Goal: Task Accomplishment & Management: Complete application form

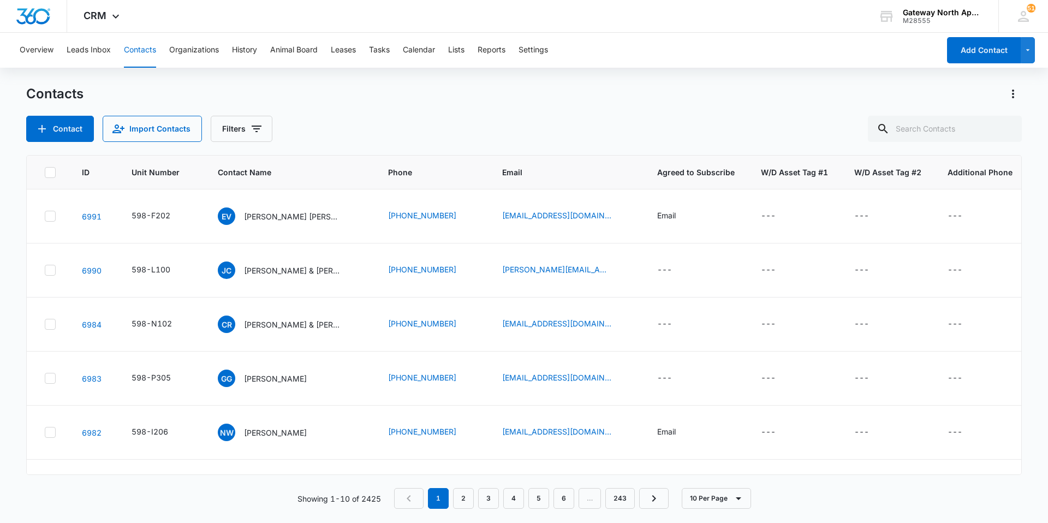
scroll to position [0, 8]
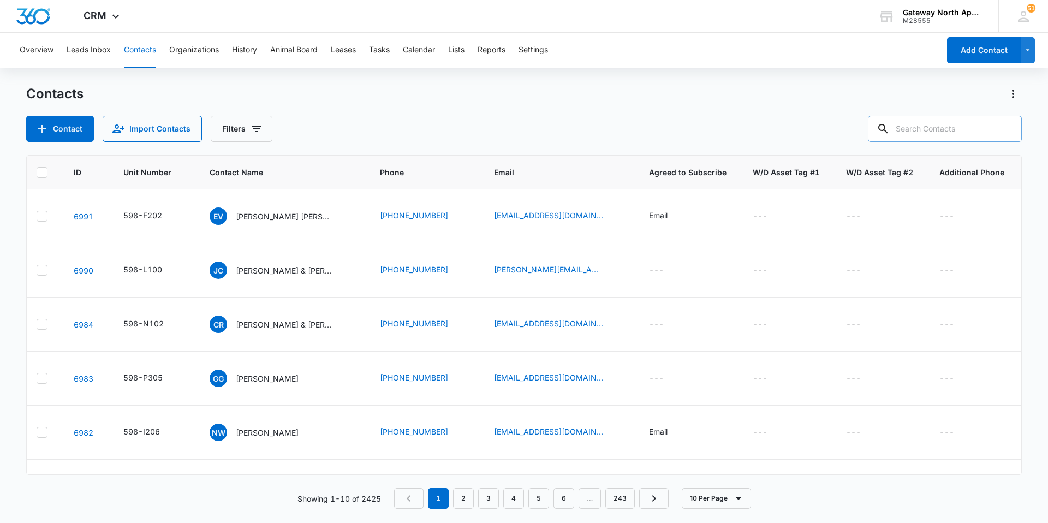
click at [965, 134] on input "text" at bounding box center [945, 129] width 154 height 26
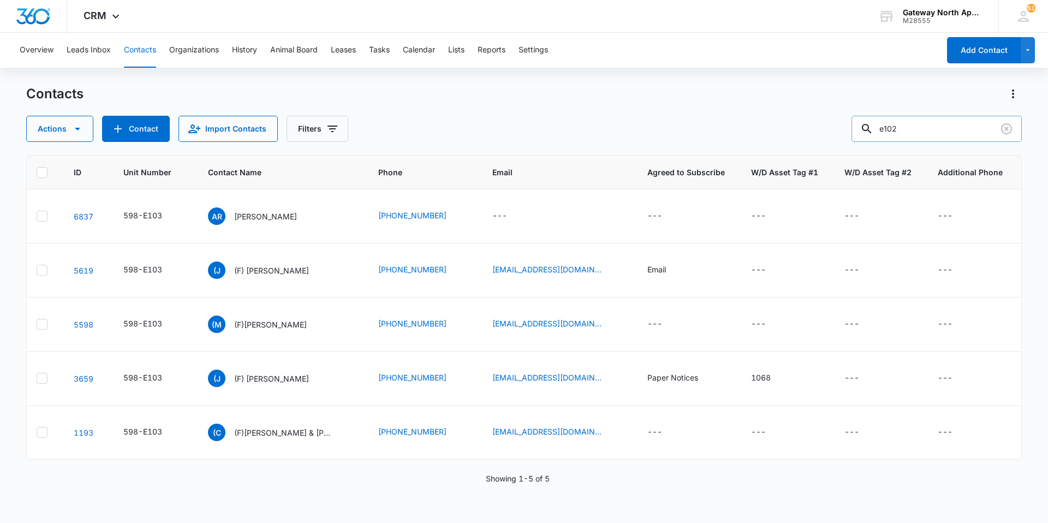
type input "e102"
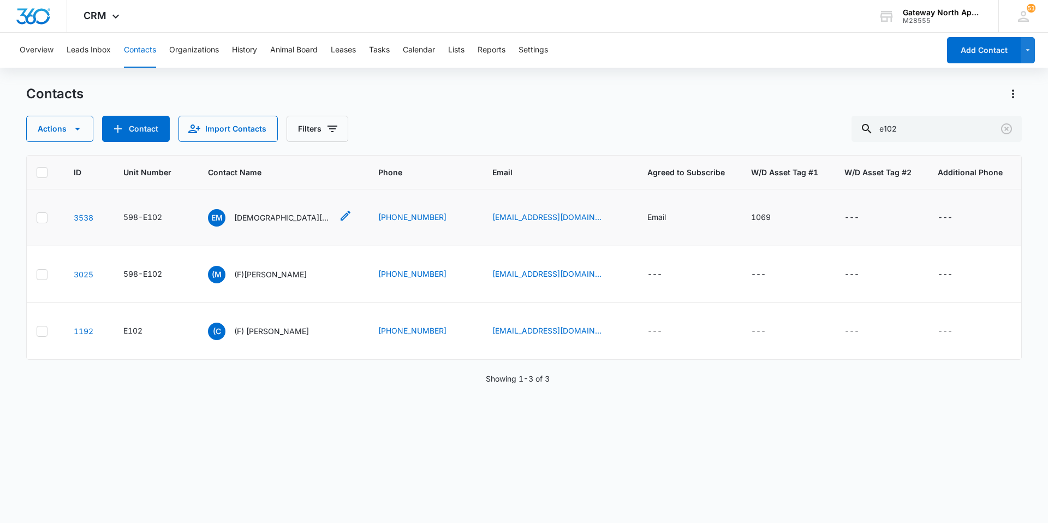
click at [269, 215] on p "[DEMOGRAPHIC_DATA][PERSON_NAME]" at bounding box center [283, 217] width 98 height 11
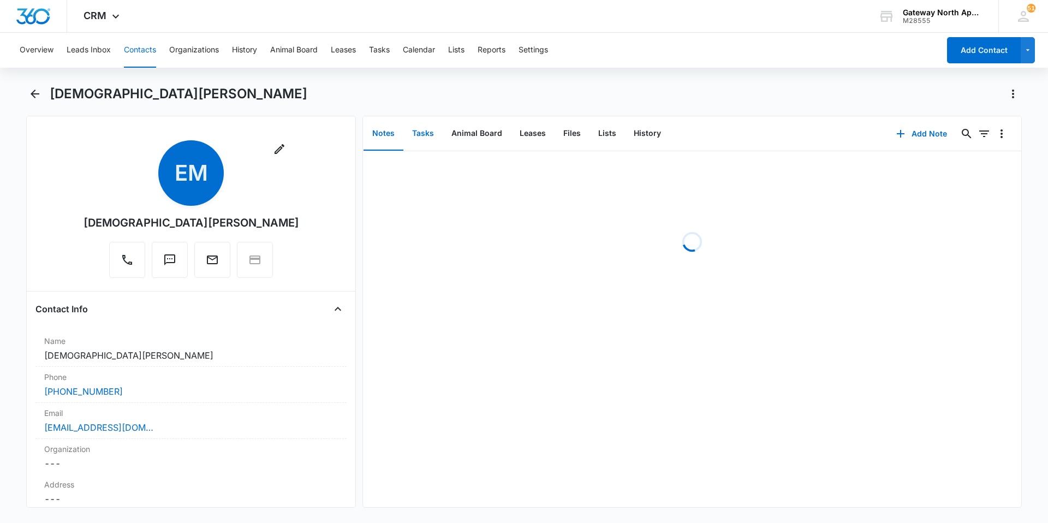
click at [427, 135] on button "Tasks" at bounding box center [422, 134] width 39 height 34
click at [919, 133] on button "Add Task" at bounding box center [922, 134] width 72 height 26
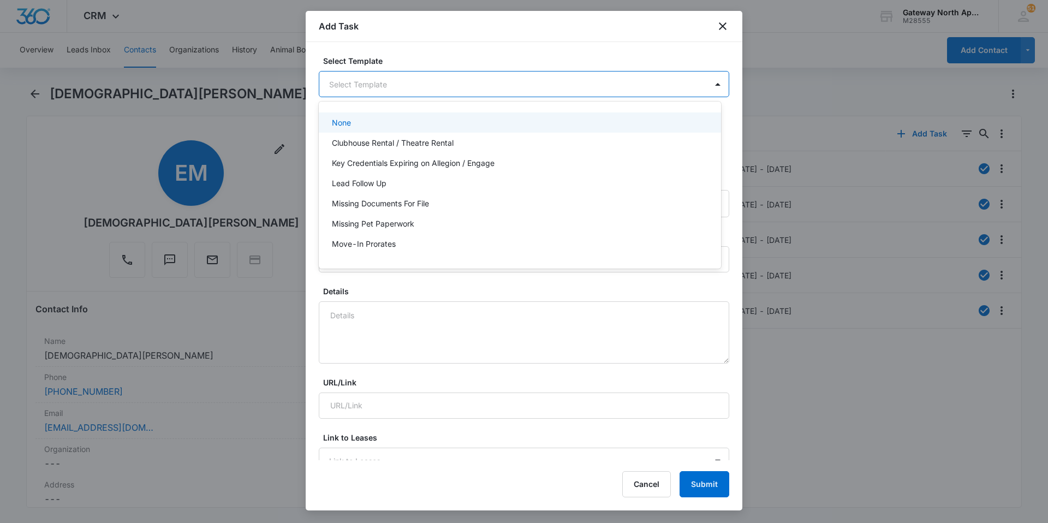
click at [500, 83] on body "CRM Apps Reputation Websites Forms CRM Email Social Content Ads Intelligence Fi…" at bounding box center [524, 261] width 1048 height 523
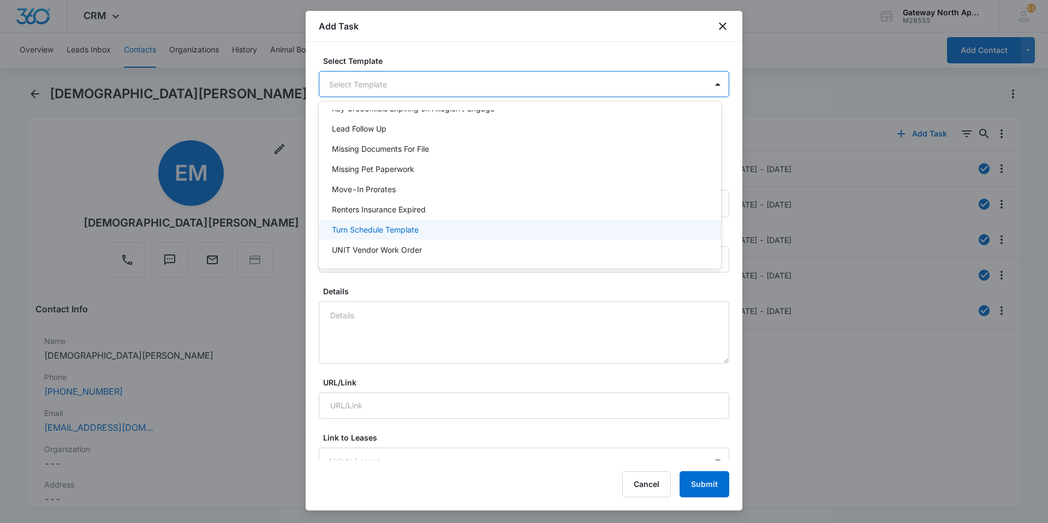
scroll to position [97, 0]
click at [387, 224] on p "UNIT Work Order" at bounding box center [363, 227] width 62 height 11
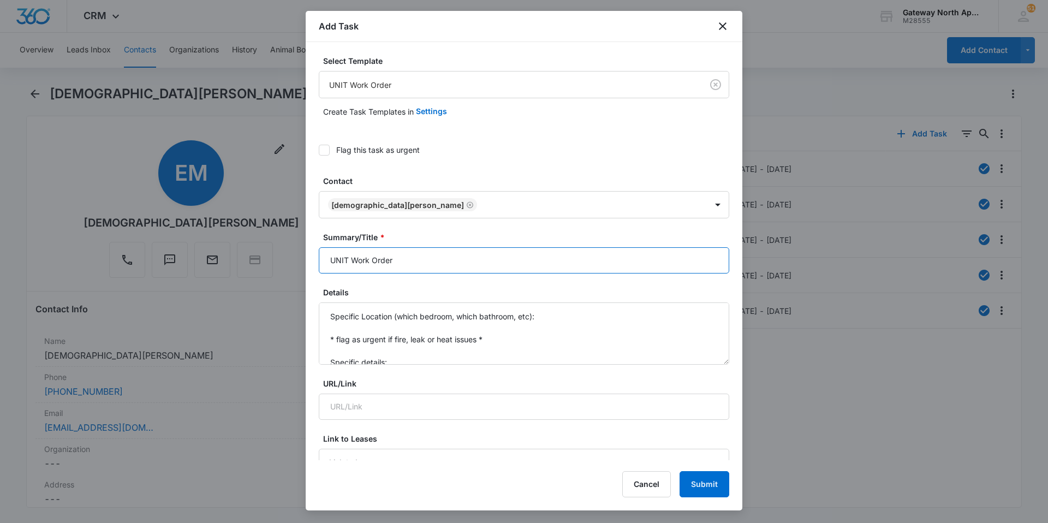
drag, startPoint x: 347, startPoint y: 260, endPoint x: 312, endPoint y: 265, distance: 34.7
click at [313, 265] on div "Select Template UNIT Work Order Create Task Templates in Settings Flag this tas…" at bounding box center [524, 251] width 437 height 418
type input "E102 Work Order"
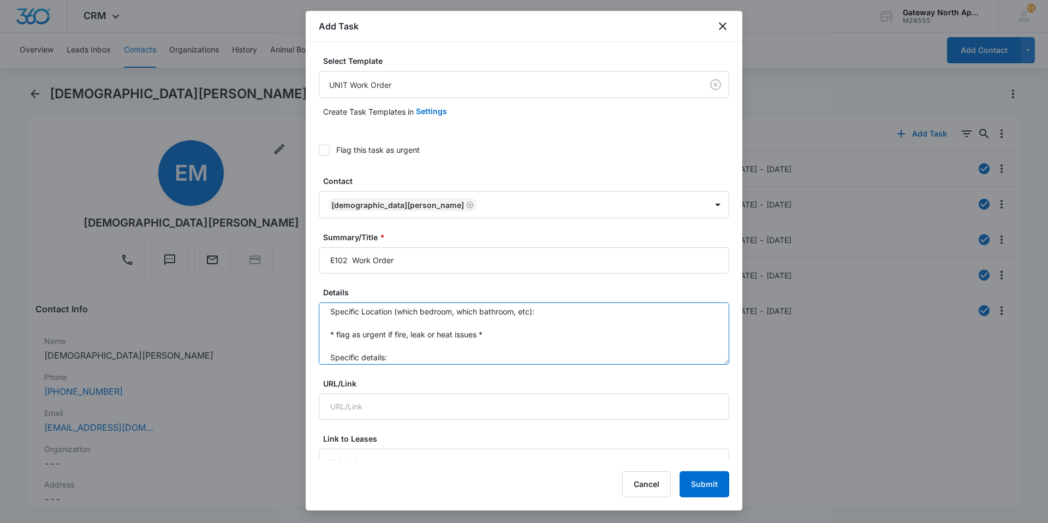
scroll to position [0, 0]
drag, startPoint x: 397, startPoint y: 359, endPoint x: 322, endPoint y: 305, distance: 92.7
click at [322, 305] on textarea "Specific Location (which bedroom, which bathroom, etc): * flag as urgent if fir…" at bounding box center [524, 333] width 411 height 62
type textarea "w"
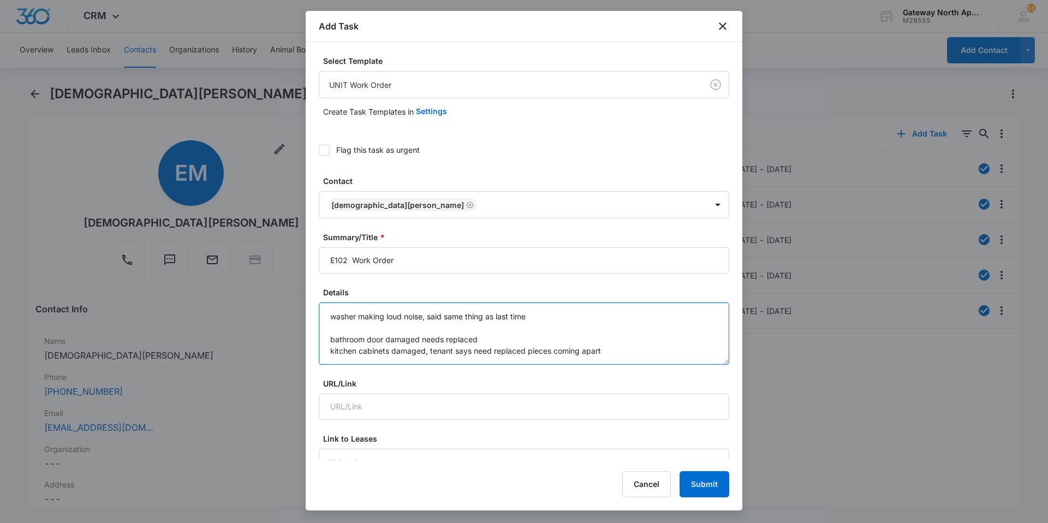
click at [331, 340] on textarea "washer making loud noise, said same thing as last time bathroom door damaged ne…" at bounding box center [524, 333] width 411 height 62
click at [637, 350] on textarea "washer making loud noise, said same thing as last time -bathroom door damaged n…" at bounding box center [524, 333] width 411 height 62
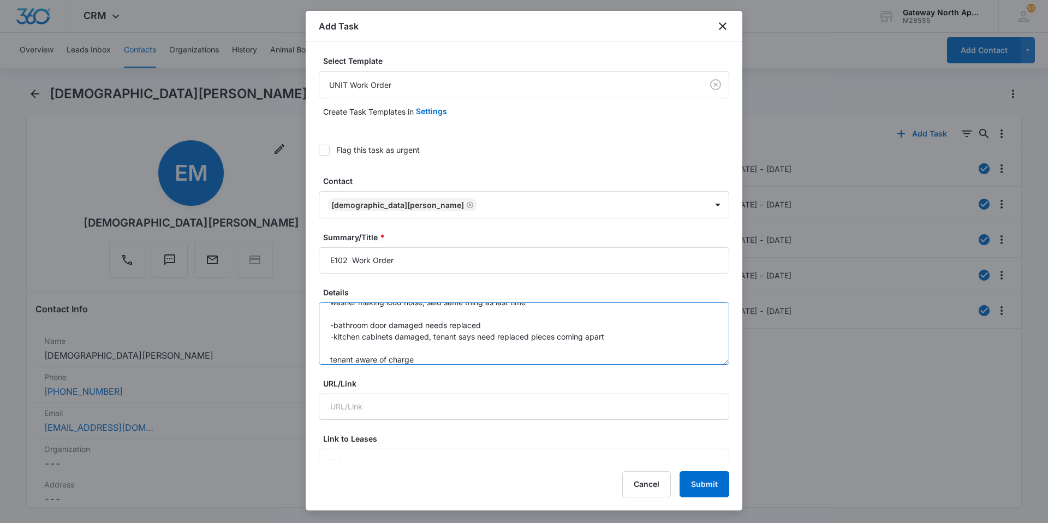
type textarea "washer making loud noise, said same thing as last time -bathroom door damaged n…"
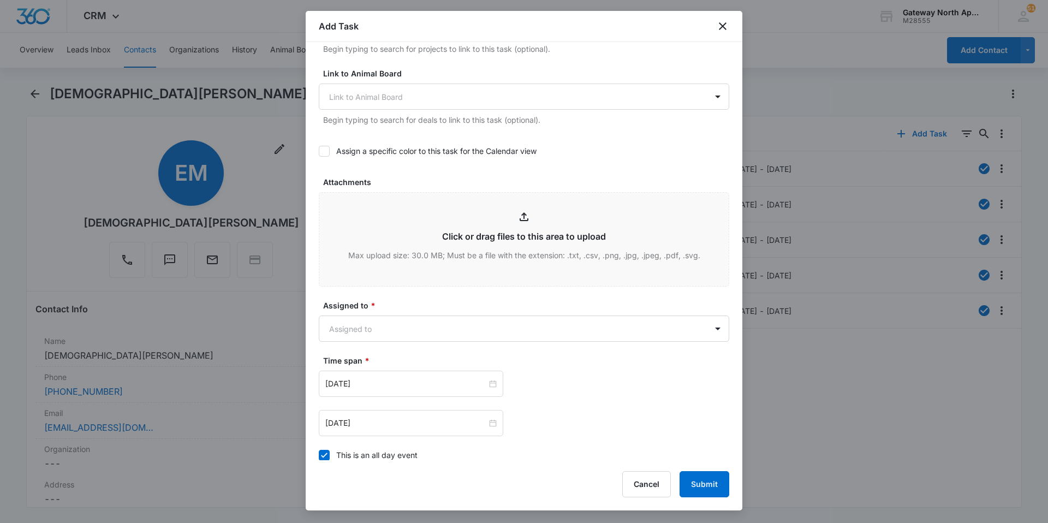
scroll to position [546, 0]
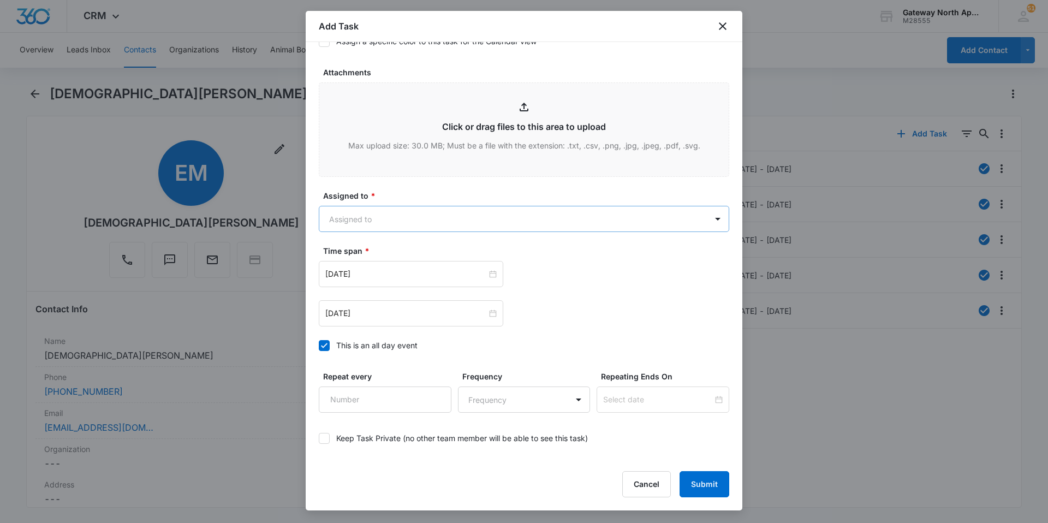
click at [382, 222] on body "CRM Apps Reputation Websites Forms CRM Email Social Content Ads Intelligence Fi…" at bounding box center [524, 261] width 1048 height 523
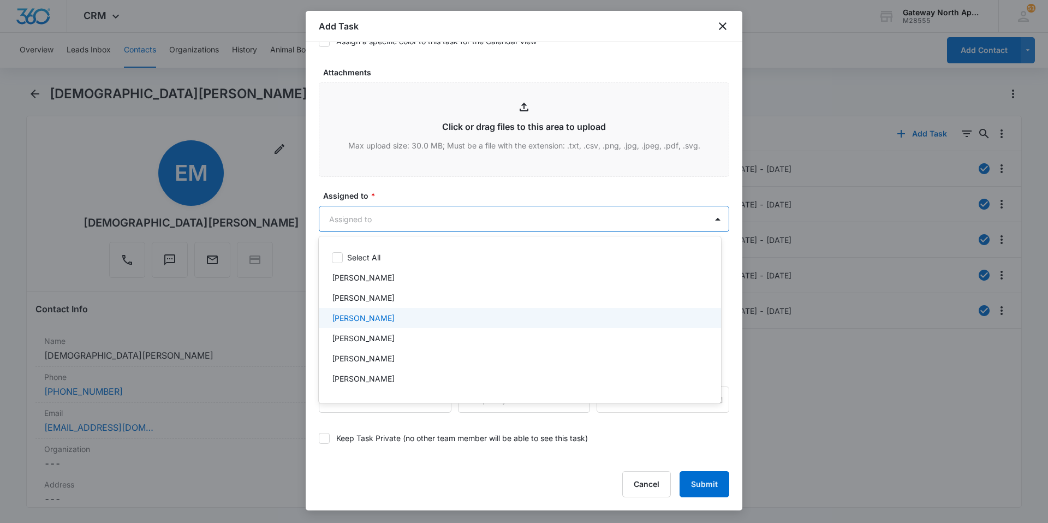
click at [381, 318] on p "[PERSON_NAME]" at bounding box center [363, 317] width 63 height 11
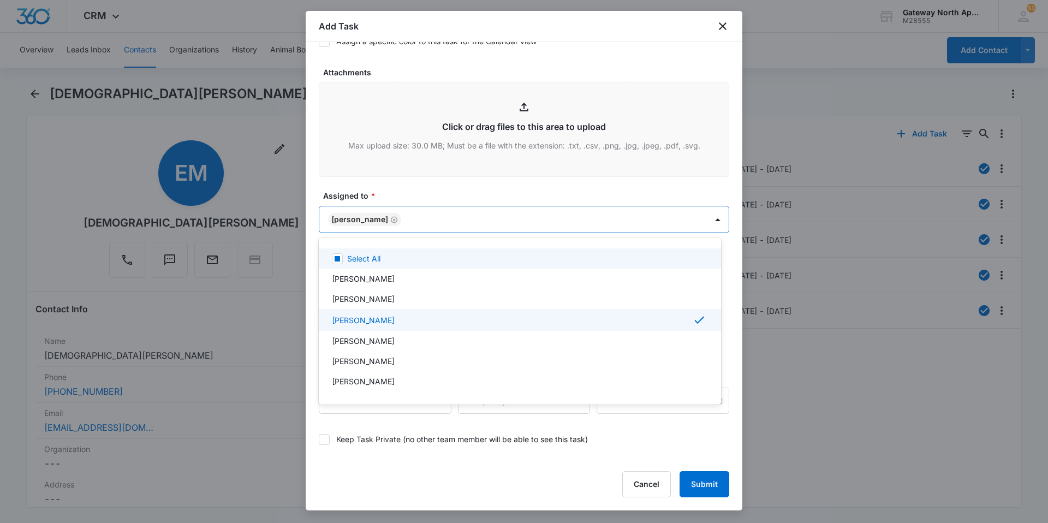
click at [472, 223] on div at bounding box center [524, 261] width 1048 height 523
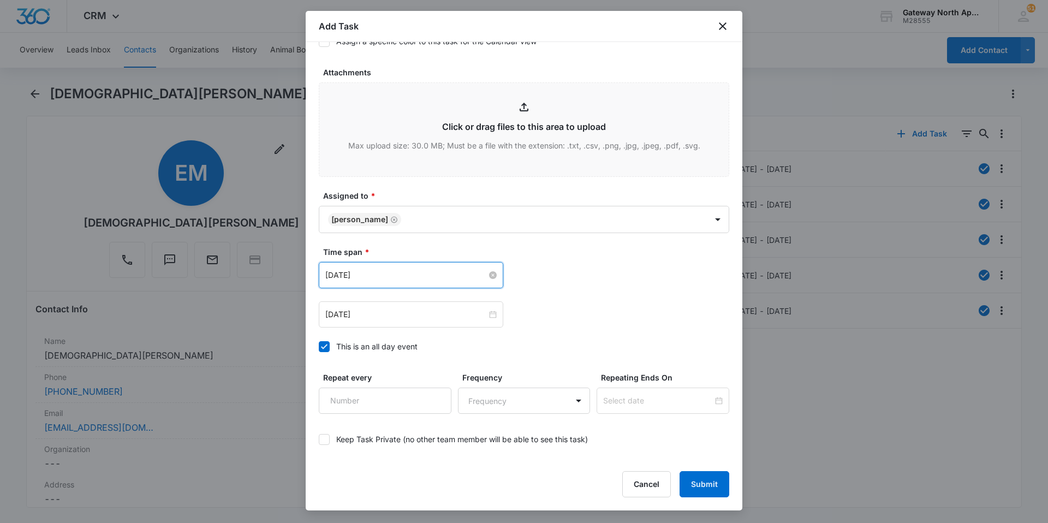
click at [434, 281] on input "[DATE]" at bounding box center [406, 275] width 162 height 12
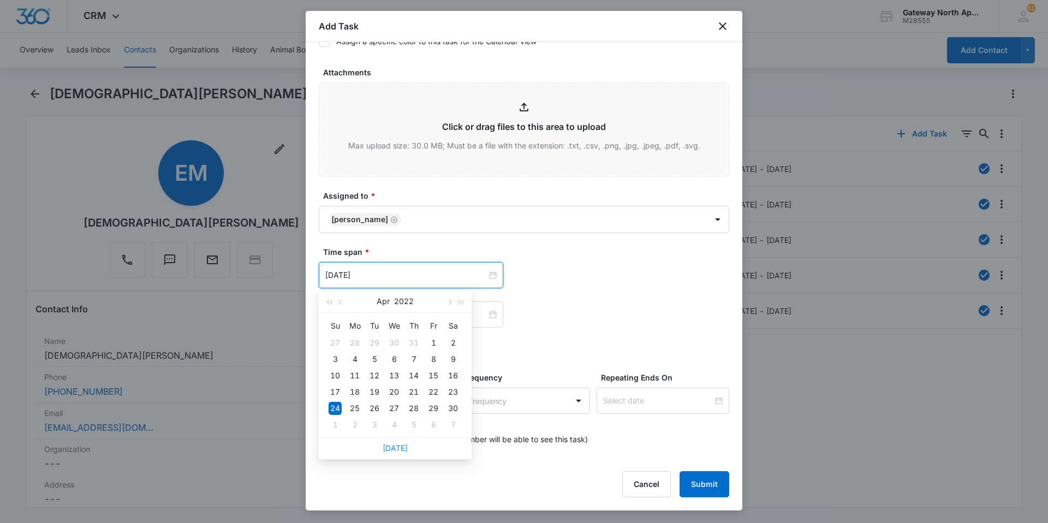
click at [384, 451] on link "[DATE]" at bounding box center [395, 447] width 25 height 9
type input "[DATE]"
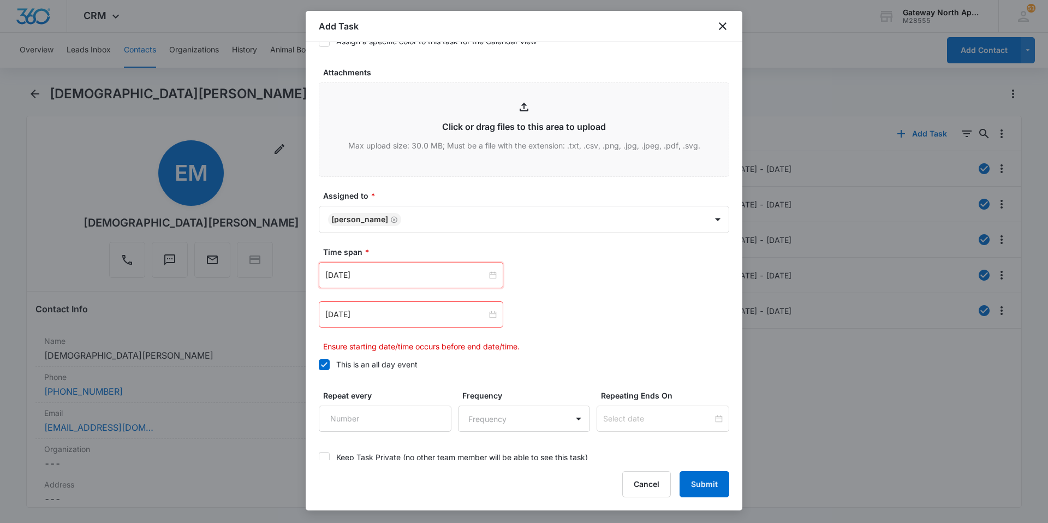
click at [405, 322] on div "[DATE]" at bounding box center [411, 314] width 185 height 26
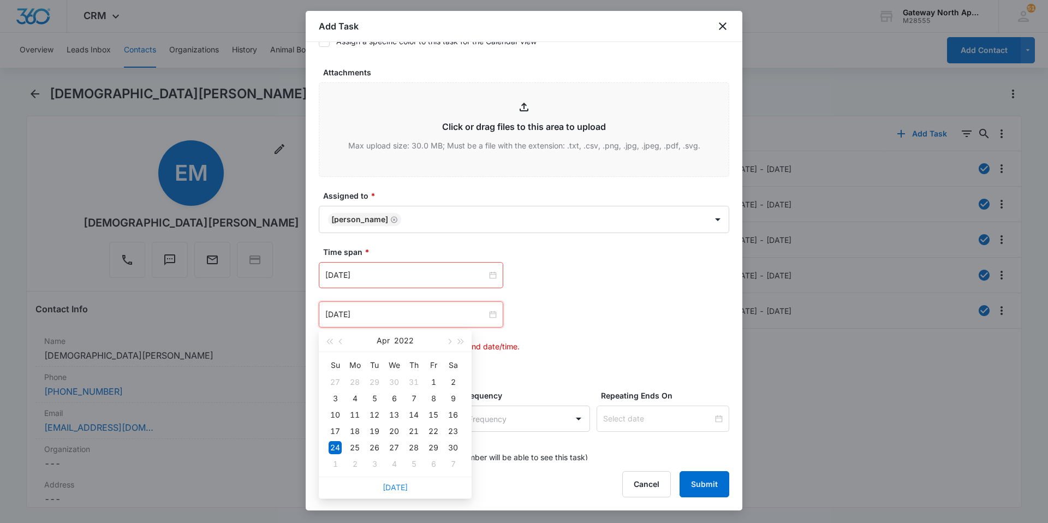
click at [392, 489] on link "[DATE]" at bounding box center [395, 487] width 25 height 9
type input "[DATE]"
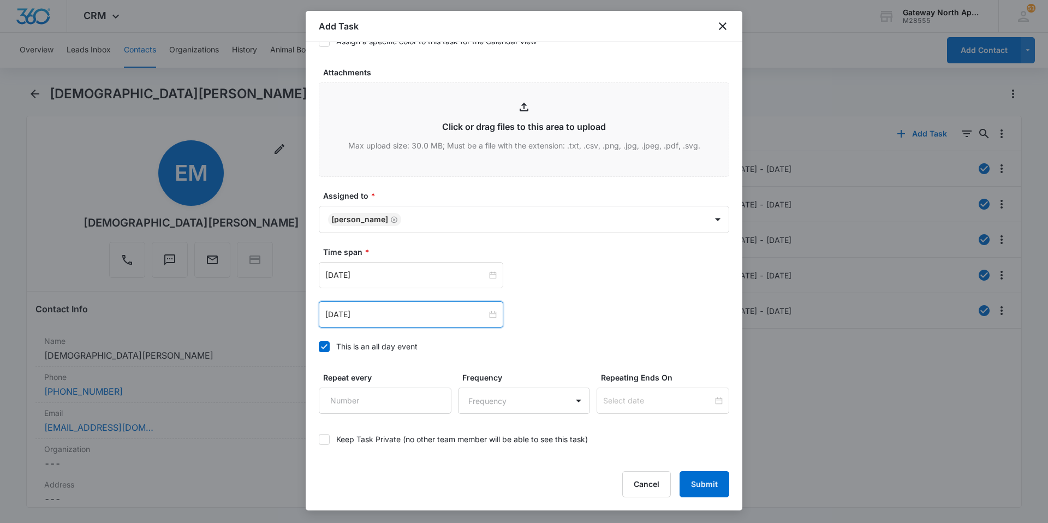
scroll to position [592, 0]
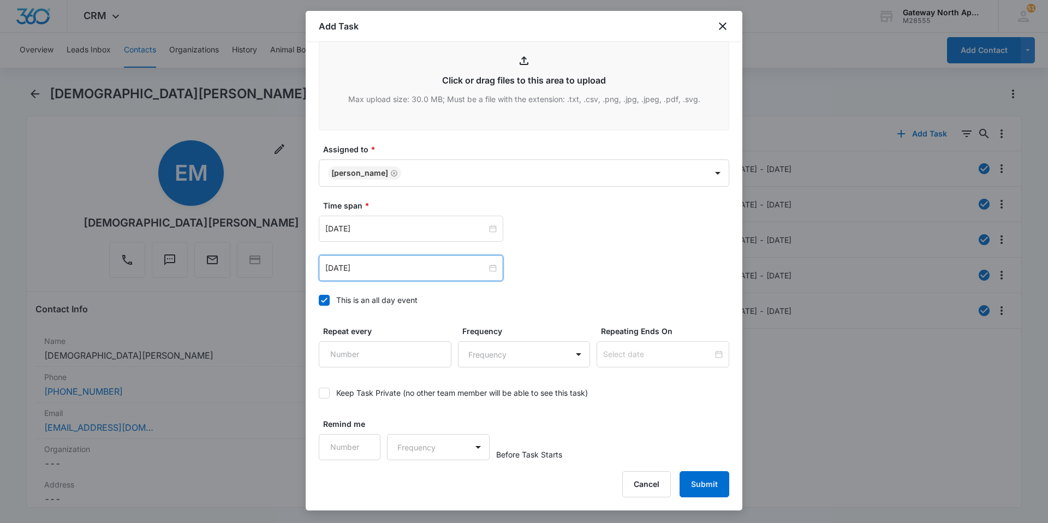
click at [608, 290] on div "Time span * [DATE] [DATE] Su Mo Tu We Th Fr Sa 28 29 30 1 2 3 4 5 6 7 8 9 10 11…" at bounding box center [524, 256] width 411 height 112
click at [702, 479] on button "Submit" at bounding box center [705, 484] width 50 height 26
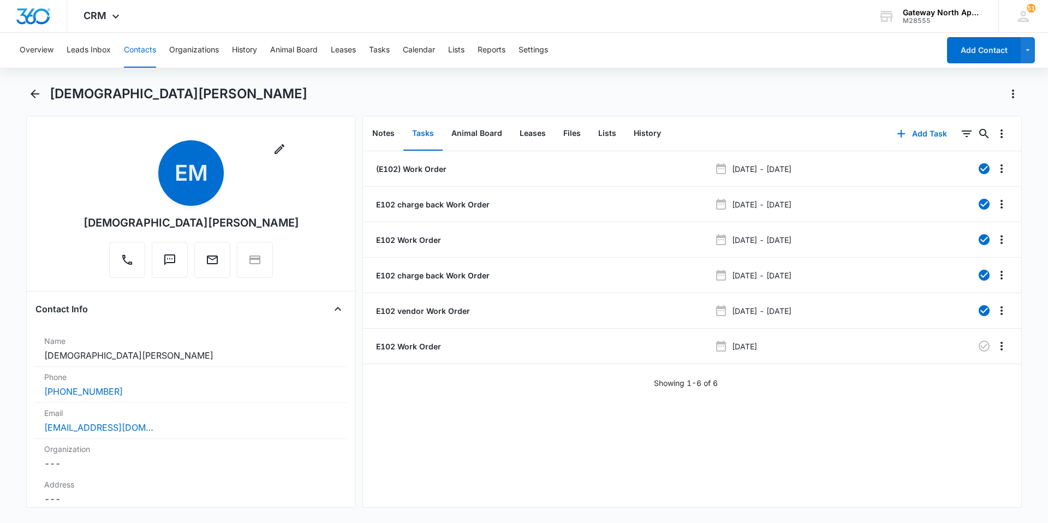
click at [139, 51] on button "Contacts" at bounding box center [140, 50] width 32 height 35
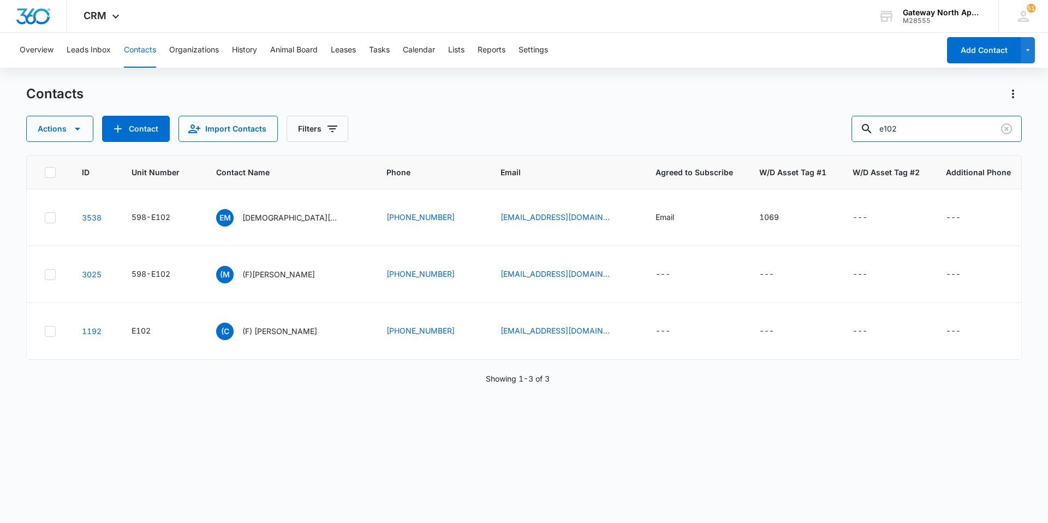
drag, startPoint x: 938, startPoint y: 128, endPoint x: 823, endPoint y: 132, distance: 115.3
click at [824, 132] on div "Actions Contact Import Contacts Filters e102" at bounding box center [524, 129] width 996 height 26
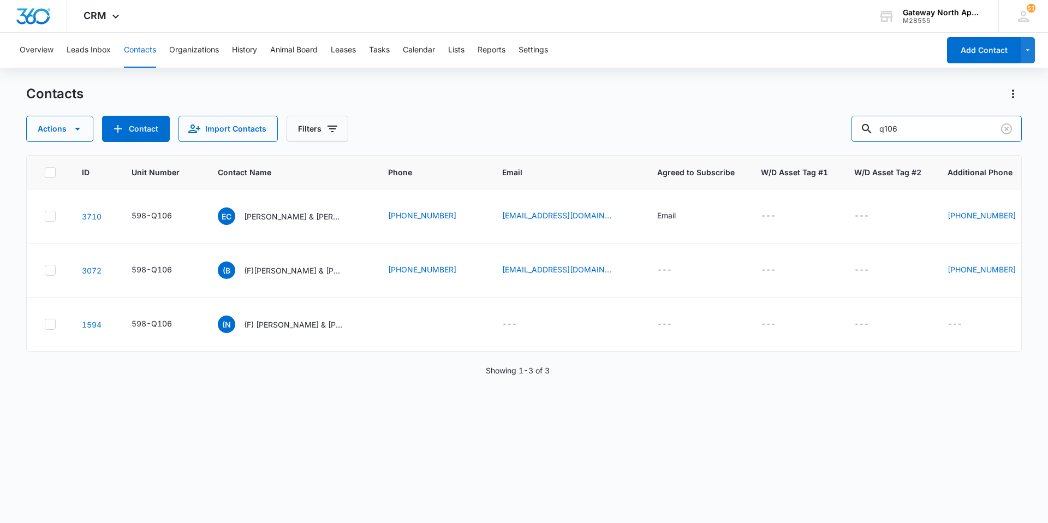
drag, startPoint x: 887, startPoint y: 130, endPoint x: 835, endPoint y: 135, distance: 52.6
click at [837, 135] on div "Actions Contact Import Contacts Filters q106" at bounding box center [524, 129] width 996 height 26
type input "n300"
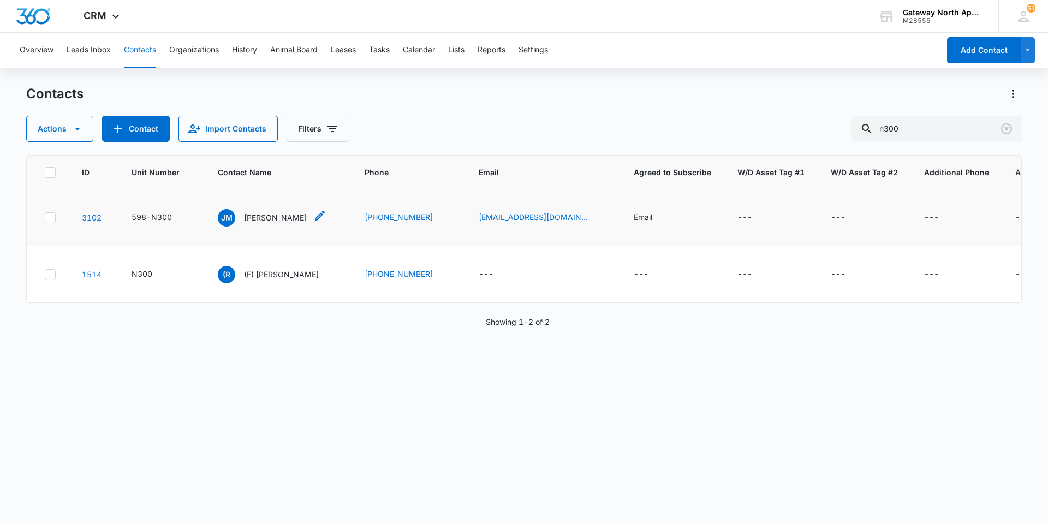
click at [281, 219] on p "[PERSON_NAME]" at bounding box center [275, 217] width 63 height 11
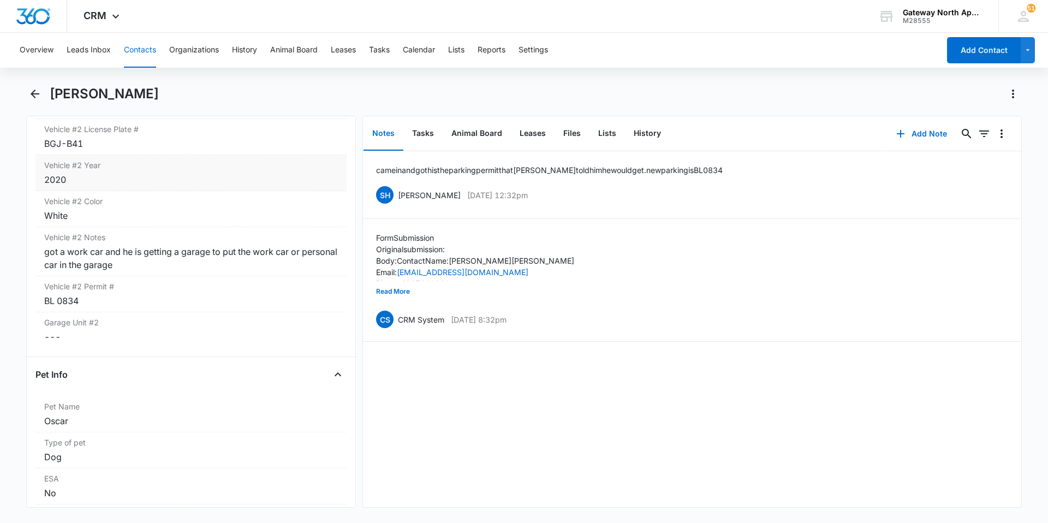
scroll to position [1965, 0]
click at [146, 50] on button "Contacts" at bounding box center [140, 50] width 32 height 35
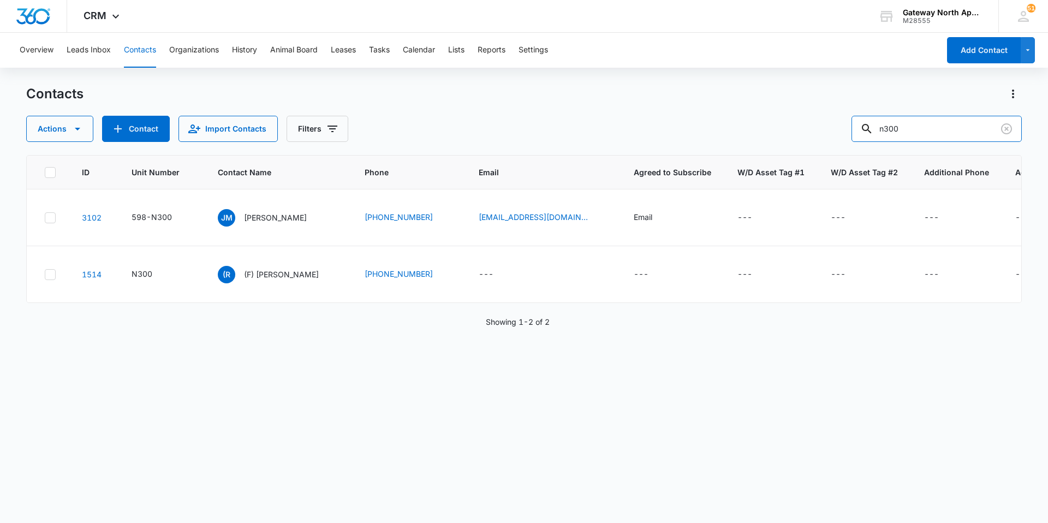
drag, startPoint x: 872, startPoint y: 134, endPoint x: 832, endPoint y: 145, distance: 41.8
click at [836, 145] on div "Contacts Actions Contact Import Contacts Filters n300 ID Unit Number Contact Na…" at bounding box center [524, 303] width 996 height 437
type input "c301"
